Goal: Task Accomplishment & Management: Complete application form

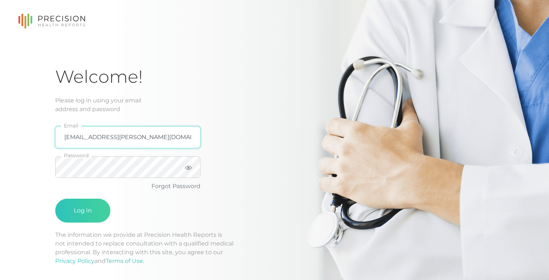
type input "[EMAIL_ADDRESS][PERSON_NAME][DOMAIN_NAME]"
click at [93, 209] on button "Log In" at bounding box center [82, 211] width 55 height 24
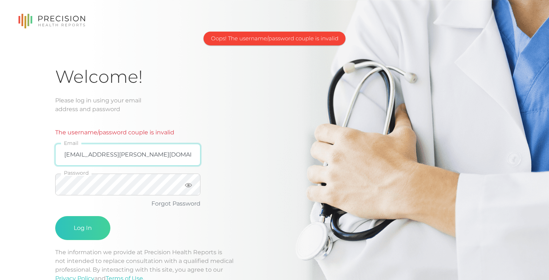
click at [155, 151] on input "[EMAIL_ADDRESS][PERSON_NAME][DOMAIN_NAME]" at bounding box center [127, 155] width 145 height 22
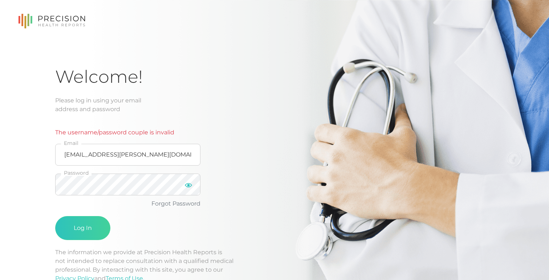
click at [186, 184] on icon at bounding box center [188, 184] width 7 height 7
click at [91, 223] on button "Log In" at bounding box center [82, 228] width 55 height 24
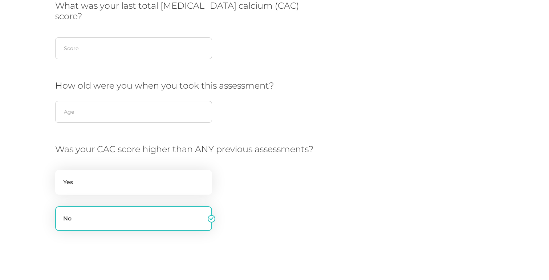
scroll to position [138, 0]
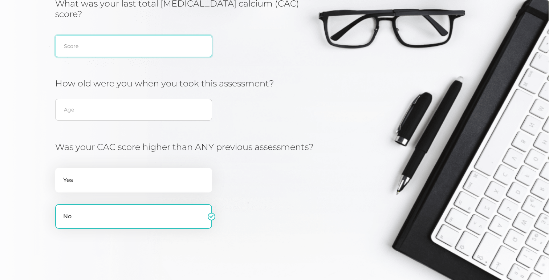
click at [121, 37] on input "text" at bounding box center [133, 46] width 157 height 22
type input "0"
click at [104, 100] on input "text" at bounding box center [133, 110] width 157 height 22
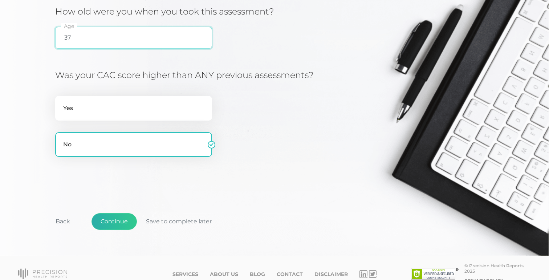
type input "37"
click at [110, 213] on button "Continue" at bounding box center [113, 221] width 45 height 17
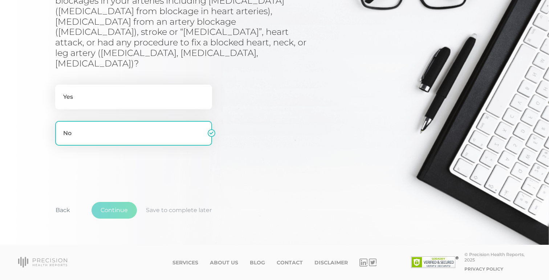
scroll to position [93, 0]
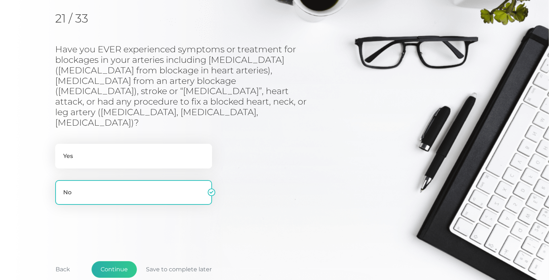
click at [111, 261] on button "Continue" at bounding box center [113, 269] width 45 height 17
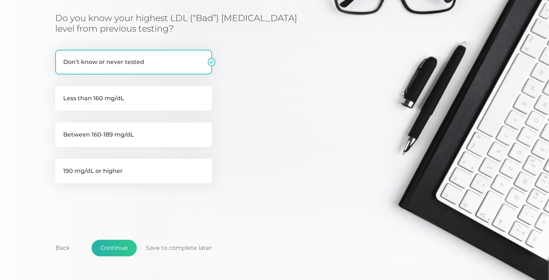
click at [110, 240] on button "Continue" at bounding box center [113, 248] width 45 height 17
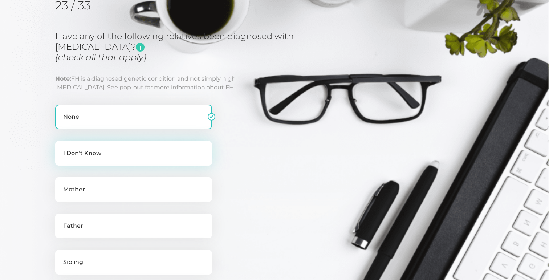
click at [108, 146] on label "I Don’t Know" at bounding box center [133, 153] width 157 height 25
click at [61, 146] on input "I Don’t Know" at bounding box center [58, 144] width 6 height 7
checkbox input "true"
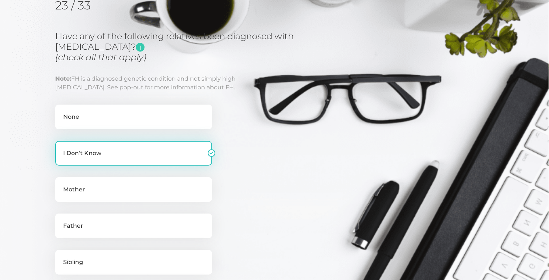
checkbox input "false"
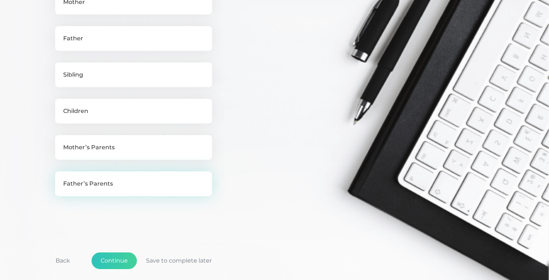
scroll to position [294, 0]
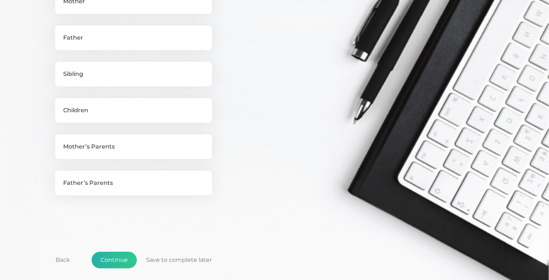
click at [114, 259] on button "Continue" at bounding box center [113, 260] width 45 height 17
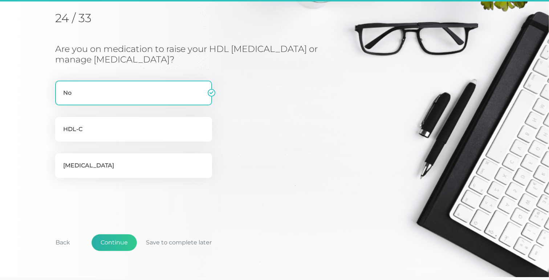
scroll to position [93, 0]
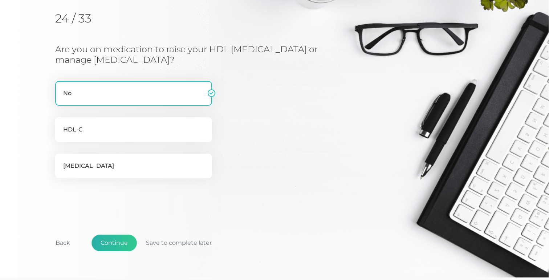
click at [105, 245] on button "Continue" at bounding box center [113, 242] width 45 height 17
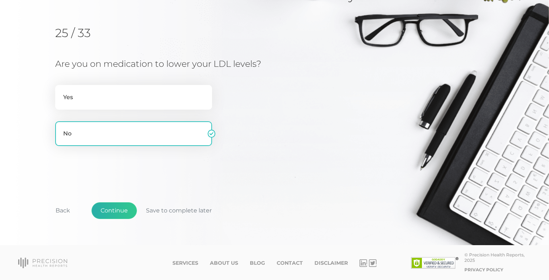
click at [123, 205] on button "Continue" at bounding box center [113, 210] width 45 height 17
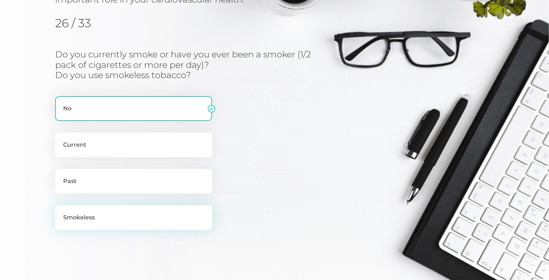
scroll to position [175, 0]
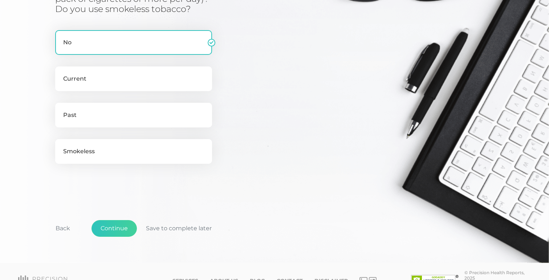
click at [120, 216] on div "Back Continue Save to complete later" at bounding box center [274, 232] width 438 height 54
click at [119, 221] on button "Continue" at bounding box center [113, 228] width 45 height 17
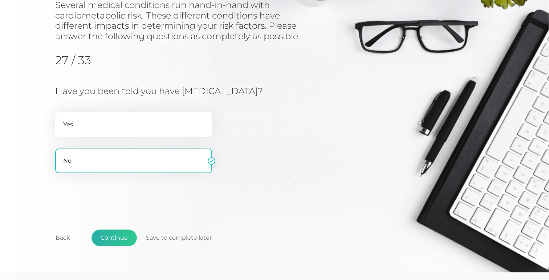
click at [115, 244] on button "Continue" at bounding box center [113, 237] width 45 height 17
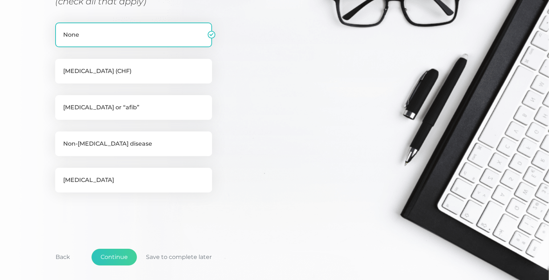
scroll to position [150, 0]
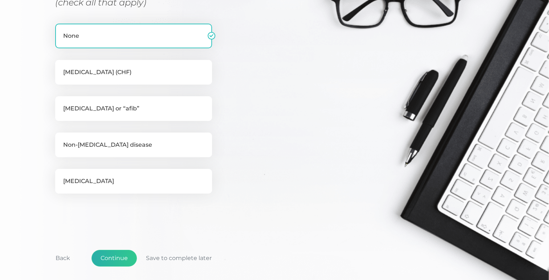
click at [113, 256] on button "Continue" at bounding box center [113, 258] width 45 height 17
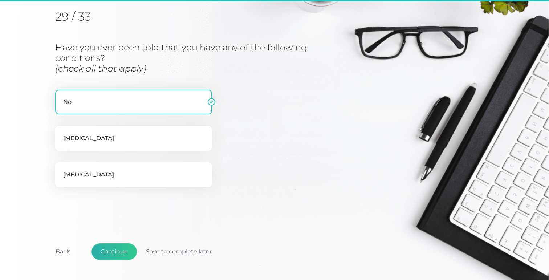
scroll to position [93, 0]
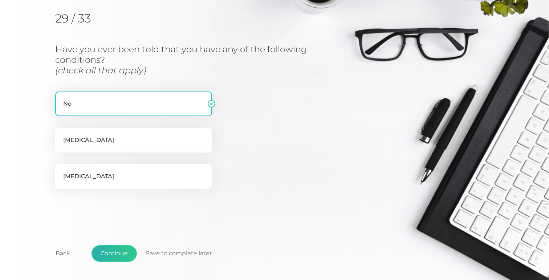
click at [114, 245] on button "Continue" at bounding box center [113, 253] width 45 height 17
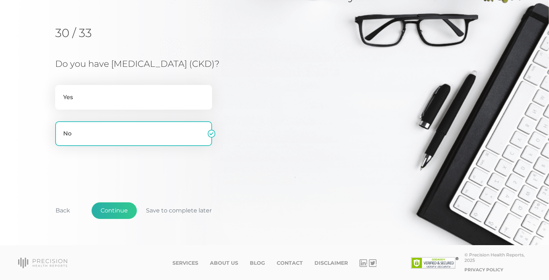
click at [116, 218] on button "Continue" at bounding box center [113, 210] width 45 height 17
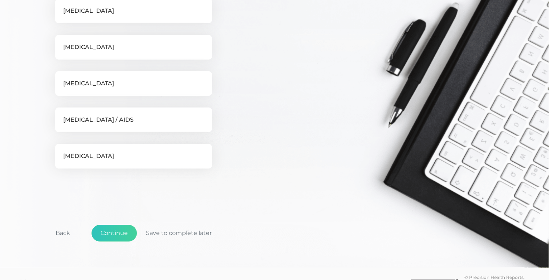
scroll to position [223, 0]
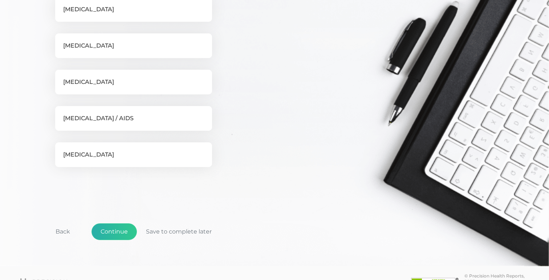
click at [111, 233] on button "Continue" at bounding box center [113, 231] width 45 height 17
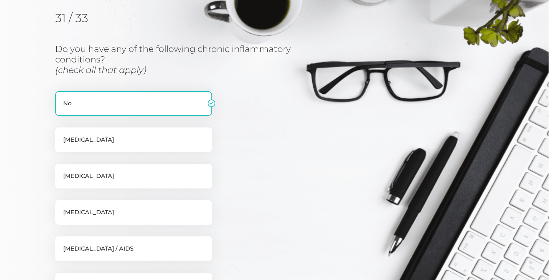
scroll to position [93, 0]
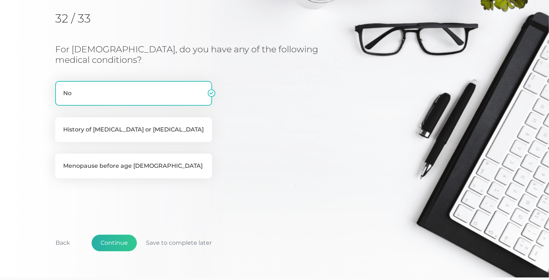
click at [110, 240] on button "Continue" at bounding box center [113, 242] width 45 height 17
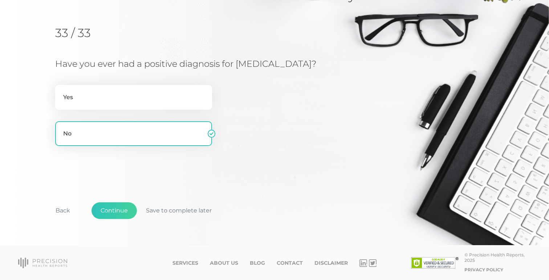
click at [113, 226] on div "Back Continue Save to complete later" at bounding box center [274, 215] width 438 height 54
click at [113, 216] on button "Continue" at bounding box center [113, 210] width 45 height 17
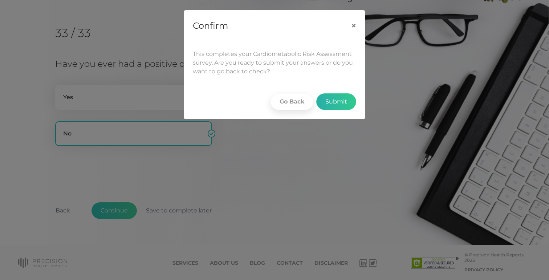
click at [338, 102] on button "Submit" at bounding box center [336, 101] width 40 height 17
